Goal: Information Seeking & Learning: Compare options

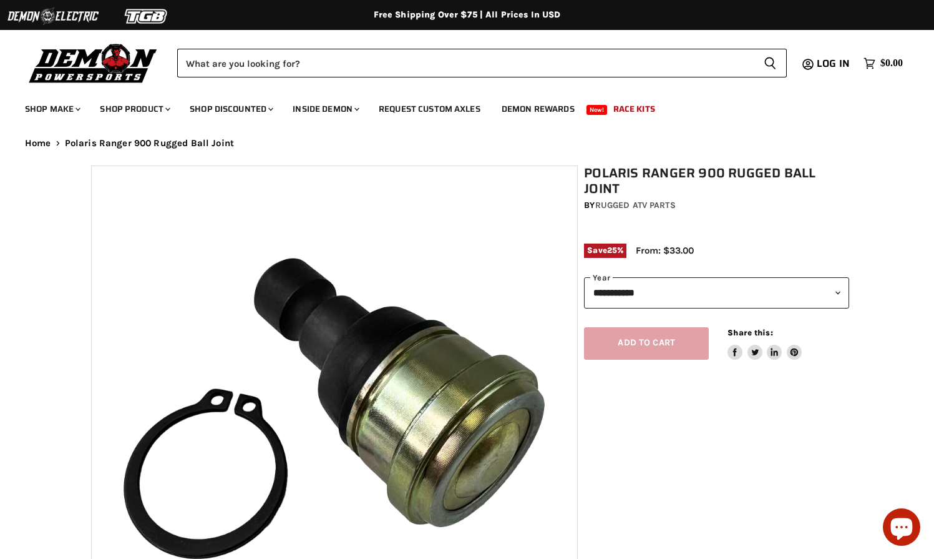
select select "******"
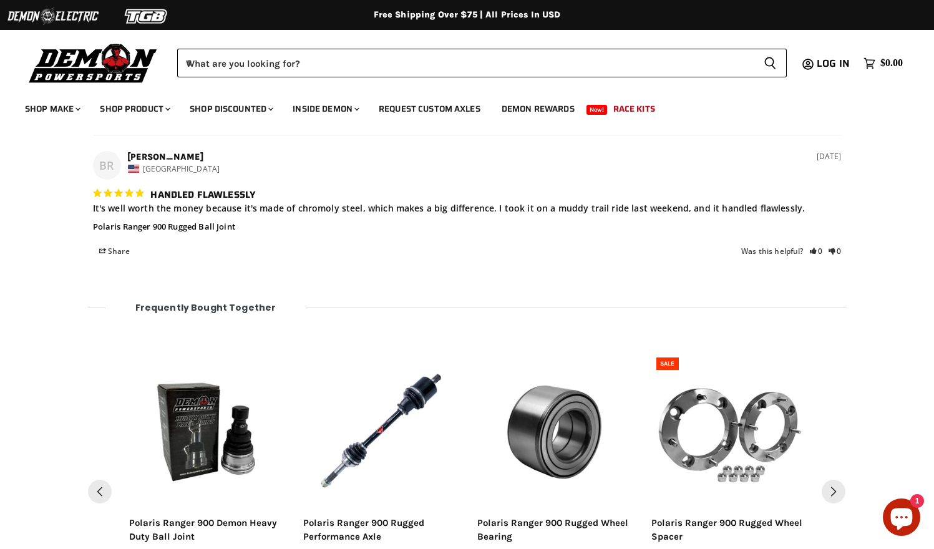
scroll to position [1541, 0]
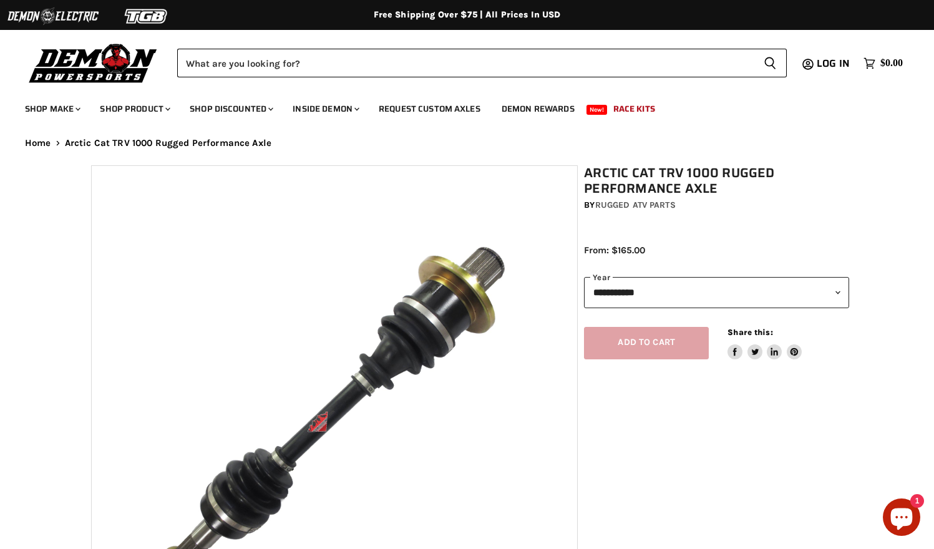
select select "******"
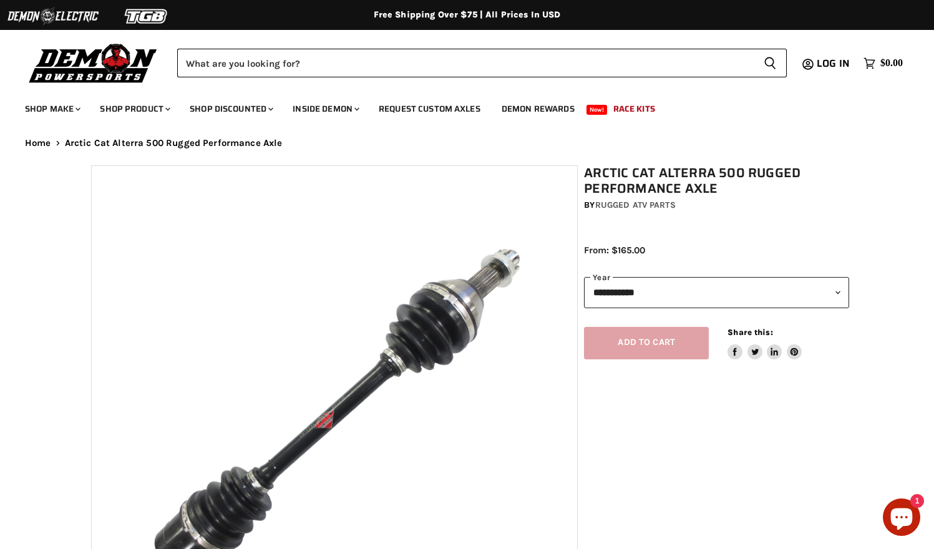
select select "******"
